Goal: Task Accomplishment & Management: Manage account settings

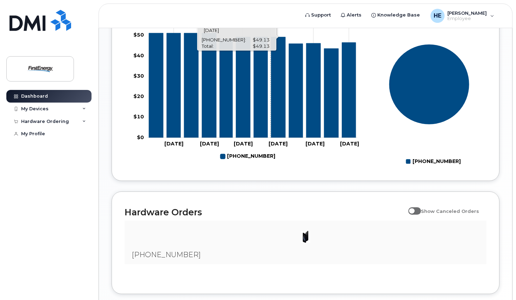
scroll to position [321, 0]
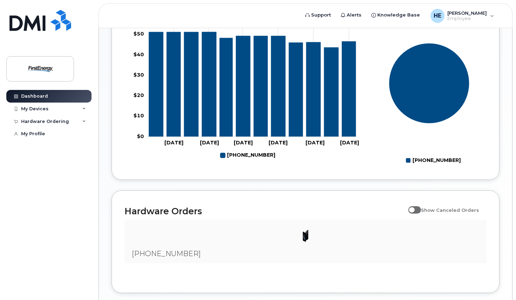
click at [39, 99] on link "Dashboard" at bounding box center [48, 96] width 85 height 13
click at [35, 107] on div "My Devices" at bounding box center [34, 109] width 27 height 6
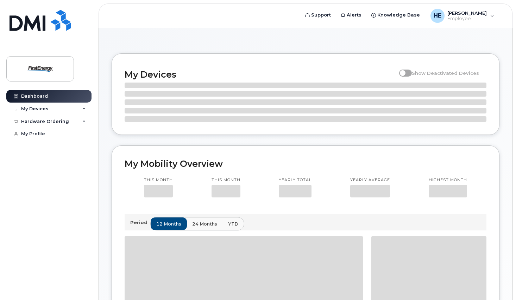
click at [35, 107] on div "My Devices" at bounding box center [34, 109] width 27 height 6
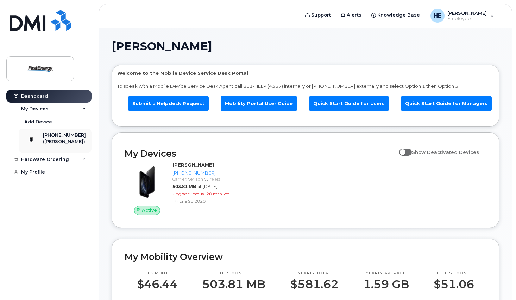
click at [57, 134] on div "[PHONE_NUMBER]" at bounding box center [64, 135] width 43 height 6
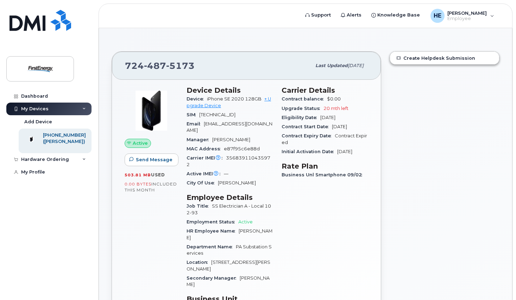
click at [267, 99] on link "+ Upgrade Device" at bounding box center [228, 102] width 84 height 12
click at [266, 101] on link "+ Upgrade Device" at bounding box center [228, 102] width 84 height 12
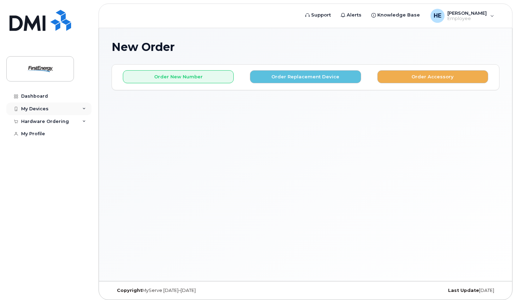
click at [43, 111] on div "My Devices" at bounding box center [34, 109] width 27 height 6
click at [52, 137] on div "[PHONE_NUMBER]" at bounding box center [64, 135] width 43 height 6
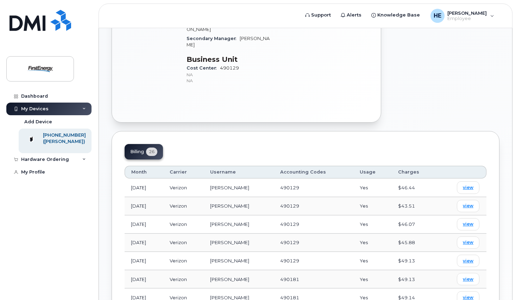
scroll to position [240, 0]
click at [67, 161] on div "Hardware Ordering" at bounding box center [48, 159] width 85 height 13
click at [42, 174] on div "My Orders" at bounding box center [36, 172] width 25 height 6
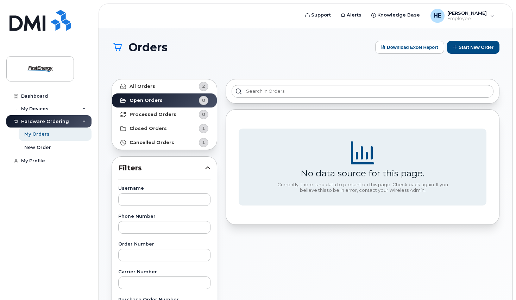
click at [168, 115] on strong "Processed Orders" at bounding box center [152, 115] width 47 height 6
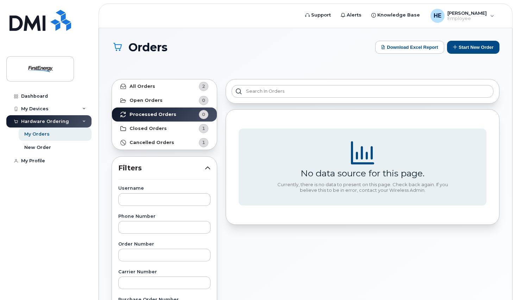
click at [158, 126] on strong "Closed Orders" at bounding box center [147, 129] width 37 height 6
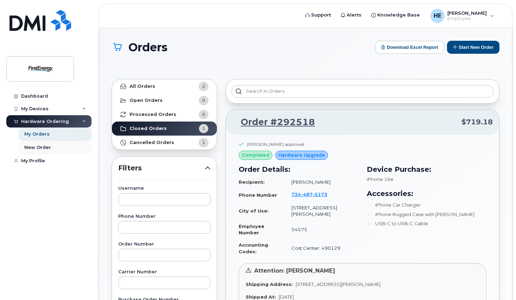
click at [39, 148] on div "New Order" at bounding box center [37, 148] width 27 height 6
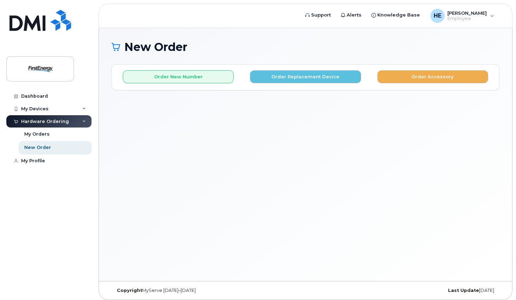
click at [32, 159] on div "My Profile" at bounding box center [33, 161] width 24 height 6
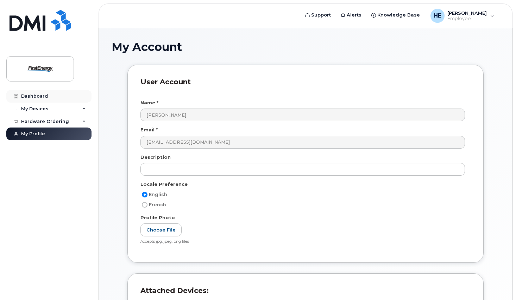
click at [44, 96] on div "Dashboard" at bounding box center [34, 97] width 27 height 6
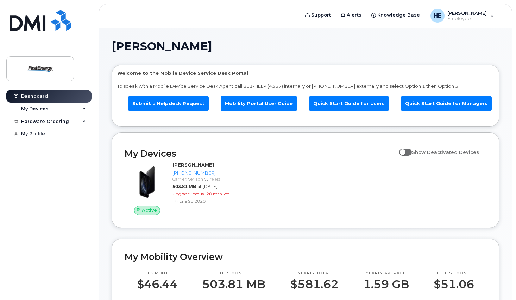
click at [409, 151] on span at bounding box center [405, 152] width 13 height 7
click at [404, 151] on input "Show Deactivated Devices" at bounding box center [402, 149] width 6 height 6
checkbox input "true"
click at [187, 163] on strong "[PERSON_NAME]" at bounding box center [192, 165] width 41 height 6
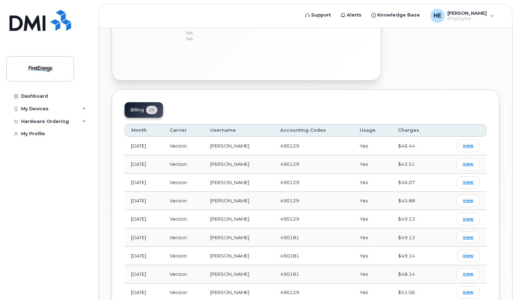
scroll to position [247, 0]
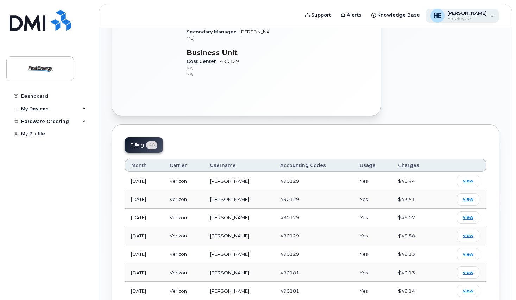
click at [466, 14] on span "[PERSON_NAME]" at bounding box center [466, 13] width 39 height 6
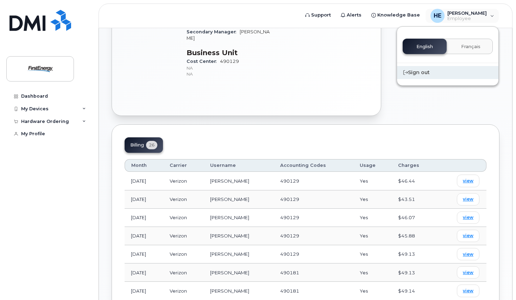
click at [428, 74] on div "Sign out" at bounding box center [447, 72] width 101 height 13
